Goal: Task Accomplishment & Management: Manage account settings

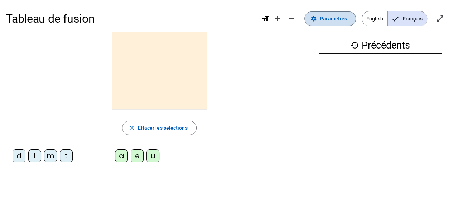
click at [338, 20] on span "Paramètres" at bounding box center [333, 18] width 27 height 9
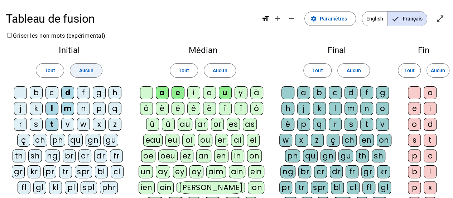
click at [84, 71] on span "Aucun" at bounding box center [86, 70] width 14 height 9
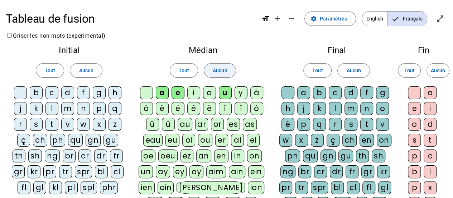
click at [217, 68] on span "Aucun" at bounding box center [220, 70] width 14 height 9
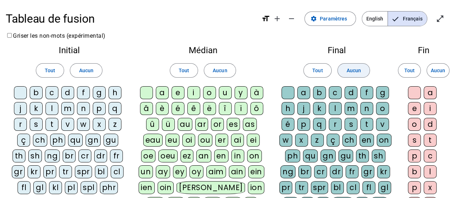
click at [356, 73] on span "Aucun" at bounding box center [354, 70] width 14 height 9
click at [441, 77] on span at bounding box center [438, 70] width 22 height 17
click at [442, 72] on span "Aucun" at bounding box center [438, 70] width 14 height 9
click at [67, 91] on div "d" at bounding box center [67, 92] width 13 height 13
click at [53, 126] on div "t" at bounding box center [52, 124] width 13 height 13
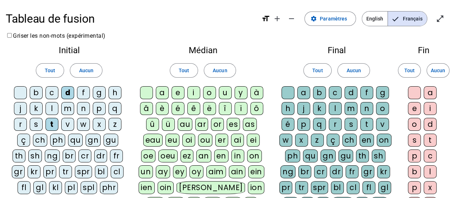
click at [66, 105] on div "m" at bounding box center [67, 108] width 13 height 13
click at [178, 90] on div "e" at bounding box center [178, 92] width 13 height 13
click at [163, 92] on div "a" at bounding box center [162, 92] width 13 height 13
click at [194, 93] on div "i" at bounding box center [193, 92] width 13 height 13
click at [335, 107] on div "l" at bounding box center [335, 108] width 13 height 13
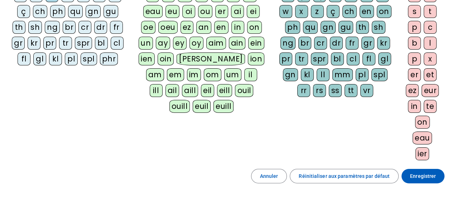
scroll to position [129, 0]
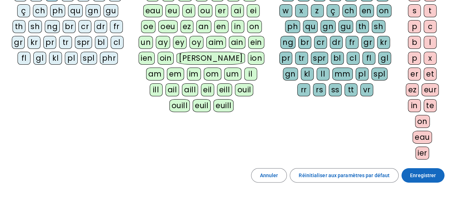
click at [415, 173] on span "Enregistrer" at bounding box center [423, 175] width 26 height 9
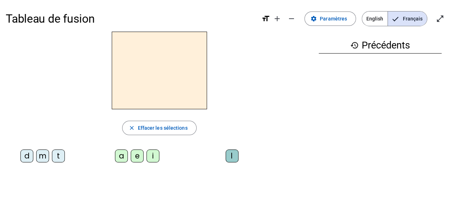
click at [57, 159] on div "t" at bounding box center [58, 155] width 13 height 13
click at [138, 156] on div "e" at bounding box center [137, 155] width 13 height 13
click at [27, 157] on div "d" at bounding box center [26, 155] width 13 height 13
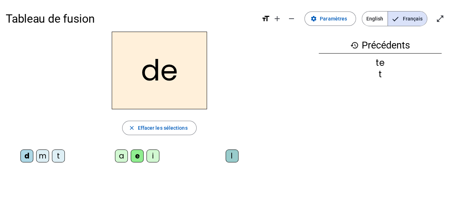
click at [44, 154] on div "m" at bounding box center [42, 155] width 13 height 13
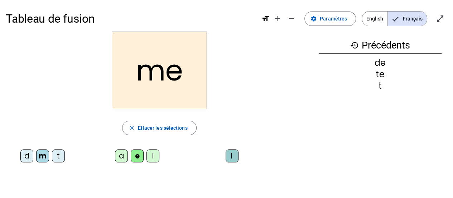
click at [118, 154] on div "a" at bounding box center [121, 155] width 13 height 13
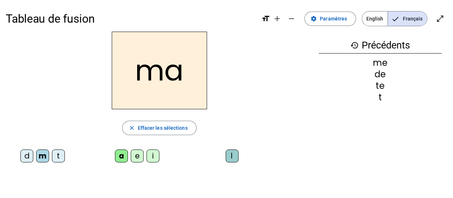
click at [234, 156] on div "l" at bounding box center [232, 155] width 13 height 13
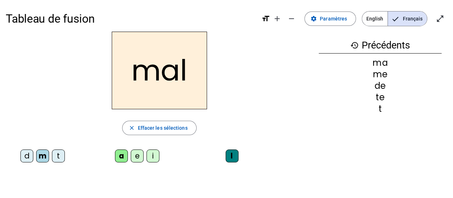
click at [151, 156] on div "i" at bounding box center [153, 155] width 13 height 13
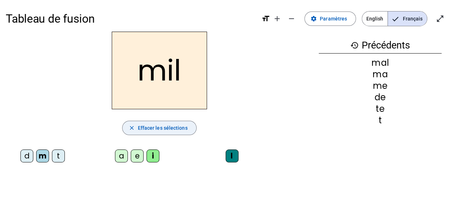
click at [170, 127] on span "Effacer les sélections" at bounding box center [163, 127] width 50 height 9
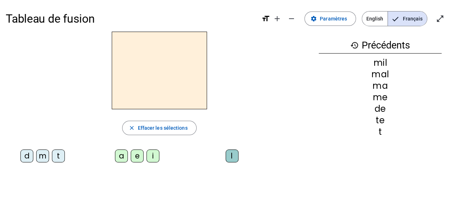
click at [353, 47] on mat-icon "history" at bounding box center [355, 45] width 9 height 9
click at [330, 22] on span "Paramètres" at bounding box center [333, 18] width 27 height 9
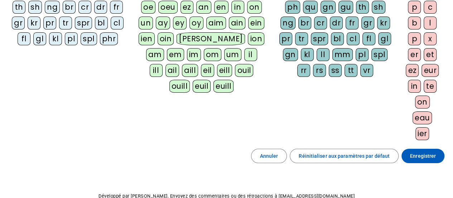
scroll to position [167, 0]
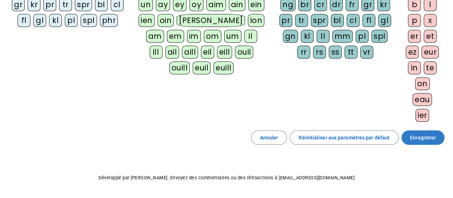
click at [432, 133] on span "Enregistrer" at bounding box center [423, 137] width 26 height 9
